Goal: Task Accomplishment & Management: Manage account settings

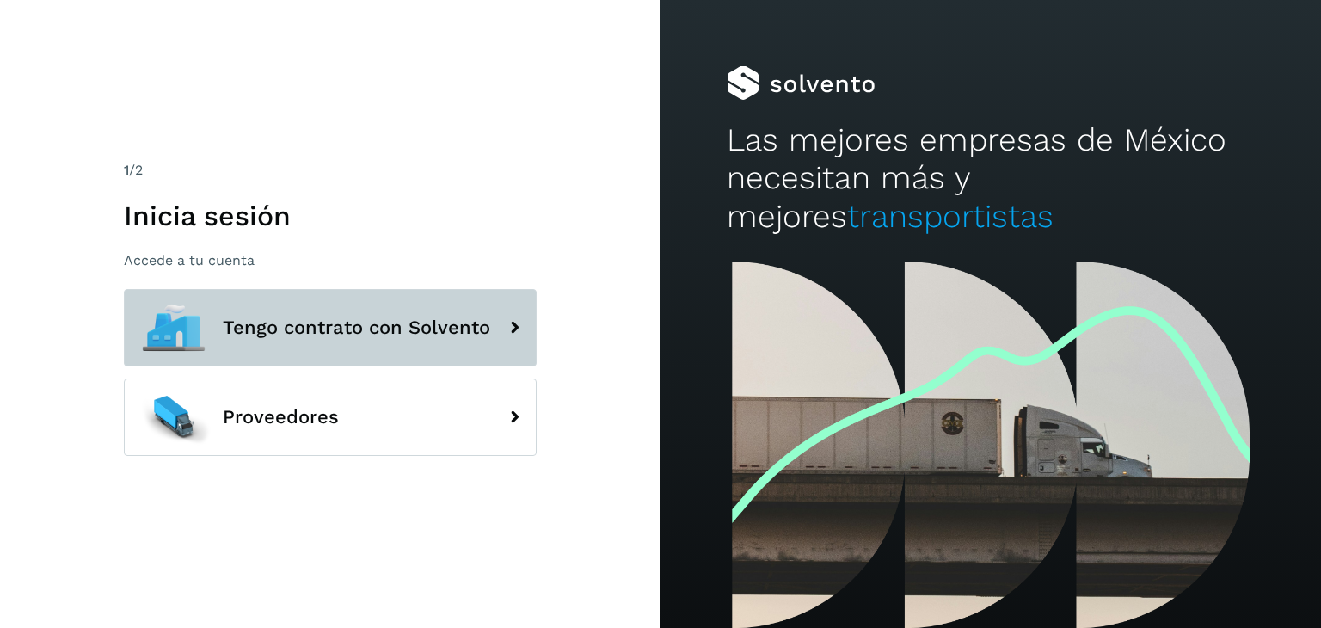
click at [433, 323] on span "Tengo contrato con Solvento" at bounding box center [356, 327] width 267 height 21
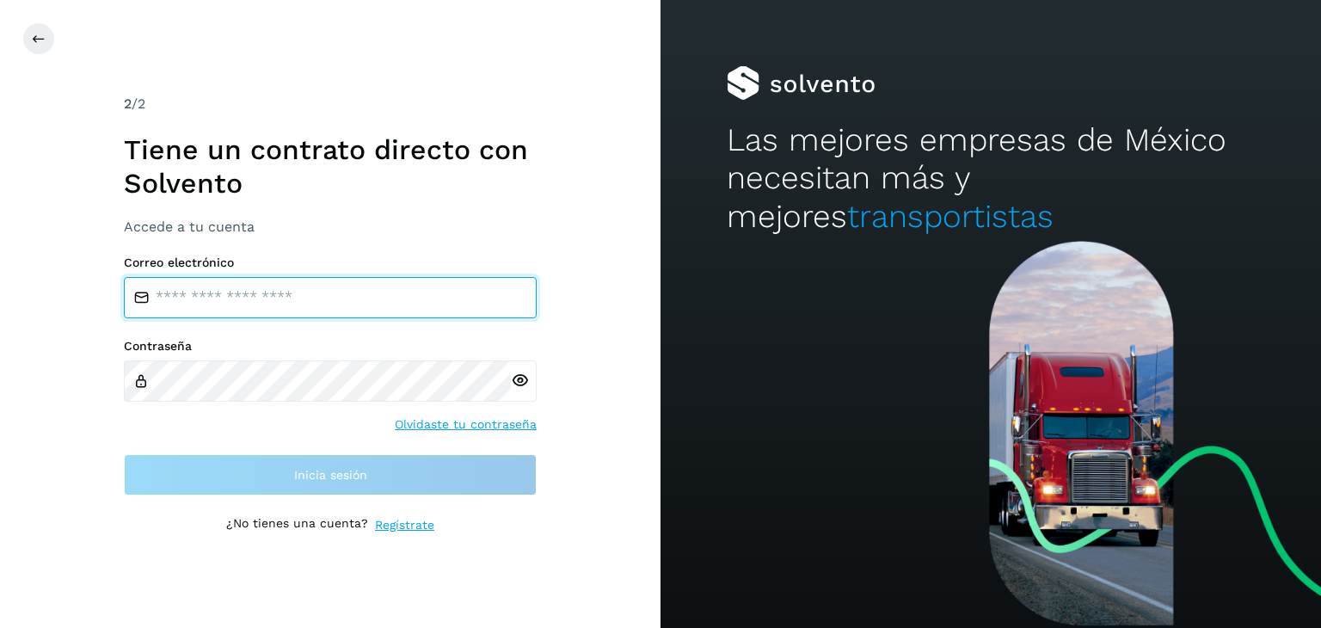
click at [413, 296] on input "email" at bounding box center [330, 297] width 413 height 41
type input "**********"
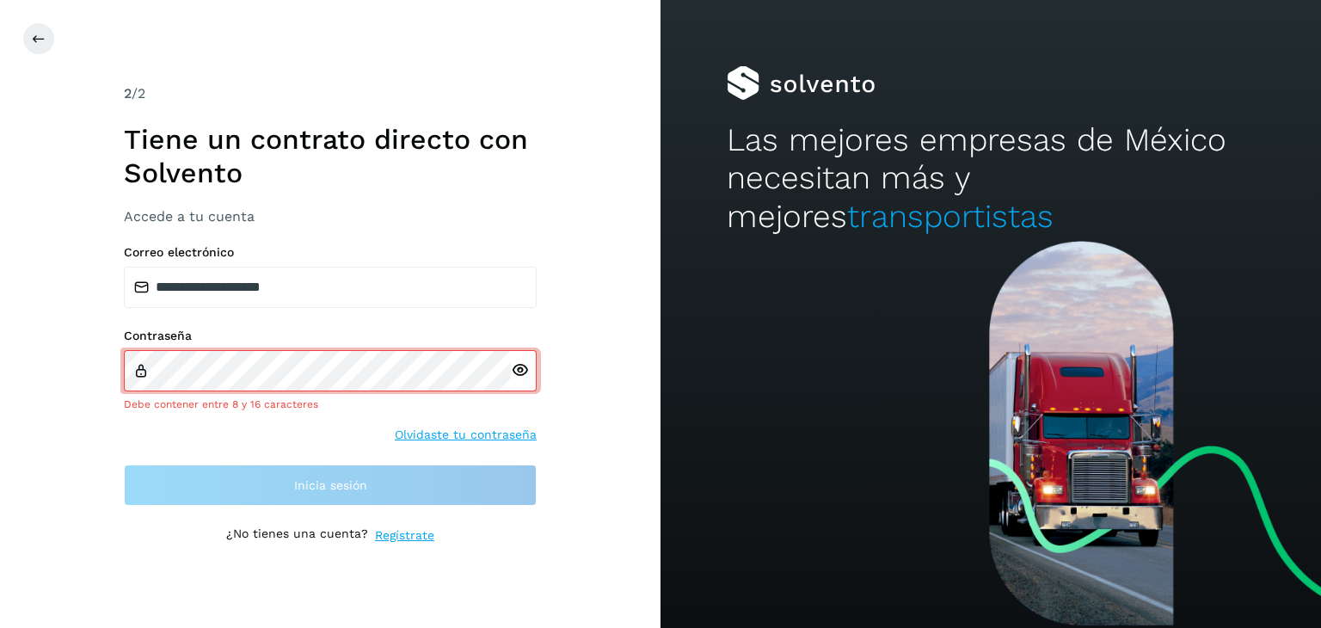
click at [520, 381] on div at bounding box center [524, 370] width 26 height 41
click at [519, 369] on icon at bounding box center [520, 370] width 18 height 18
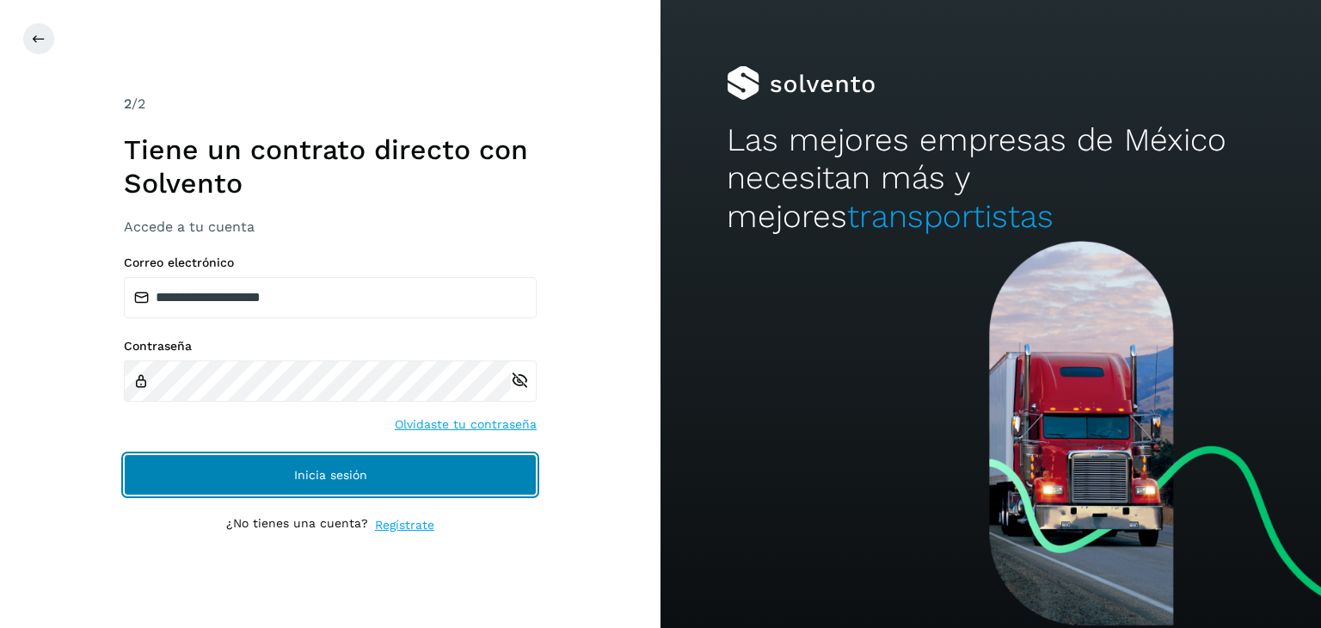
click at [413, 461] on button "Inicia sesión" at bounding box center [330, 474] width 413 height 41
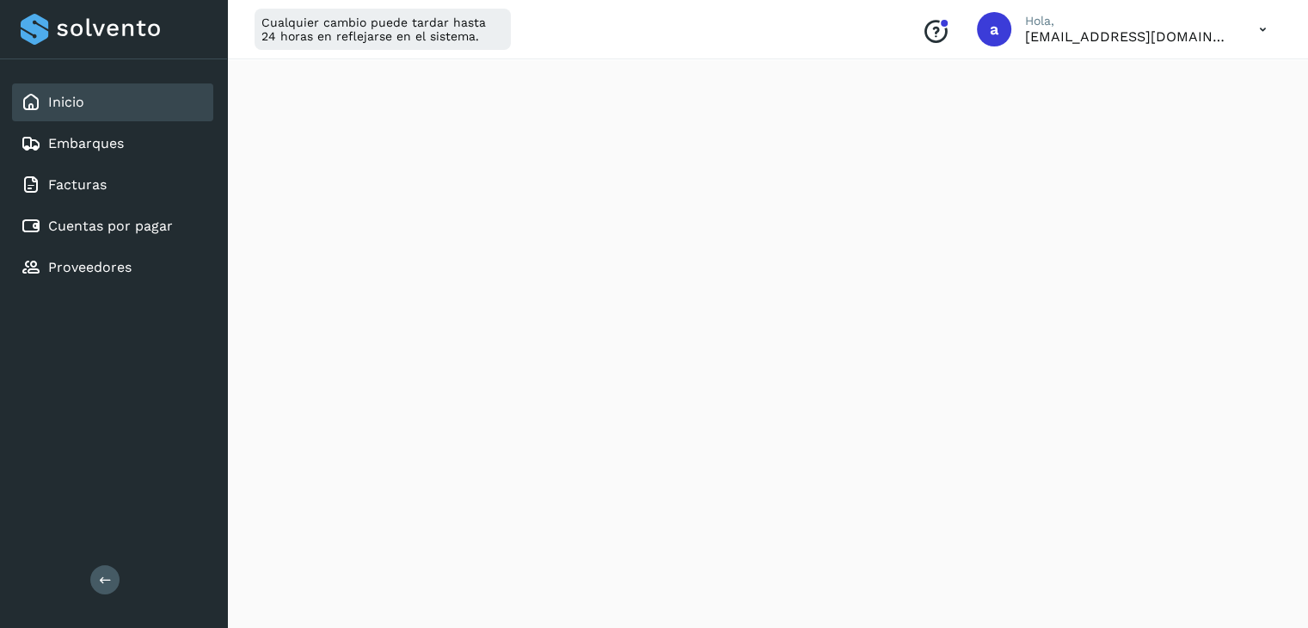
scroll to position [413, 0]
